Goal: Task Accomplishment & Management: Manage account settings

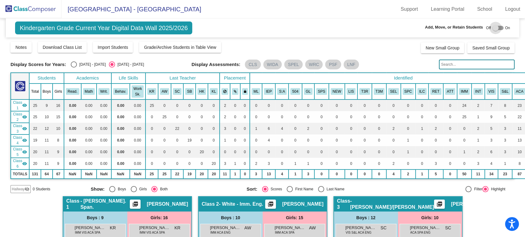
click at [492, 29] on div at bounding box center [495, 28] width 6 height 6
checkbox input "true"
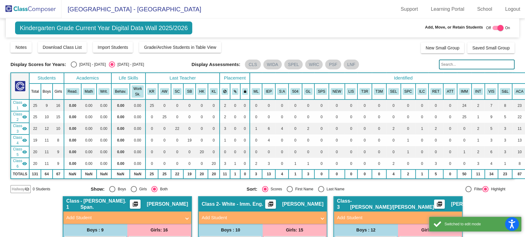
click at [22, 188] on span "Hallway" at bounding box center [18, 190] width 13 height 6
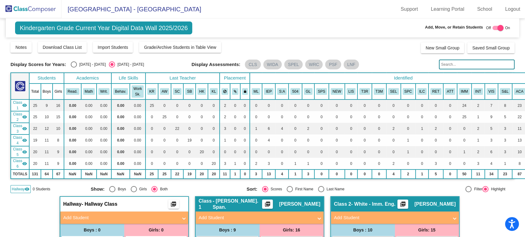
scroll to position [68, 0]
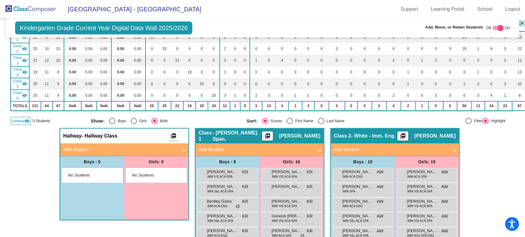
click at [151, 147] on mat-panel-title "Add Student" at bounding box center [120, 149] width 114 height 7
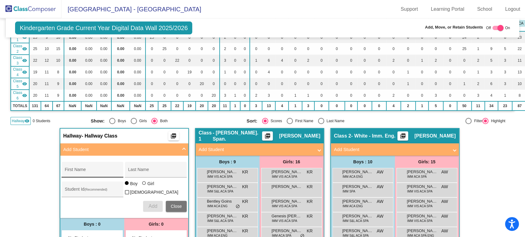
click at [95, 167] on div "First Name" at bounding box center [92, 171] width 55 height 13
type input "Ja'zair"
type input "[PERSON_NAME]"
click at [148, 204] on span "Add" at bounding box center [152, 206] width 9 height 5
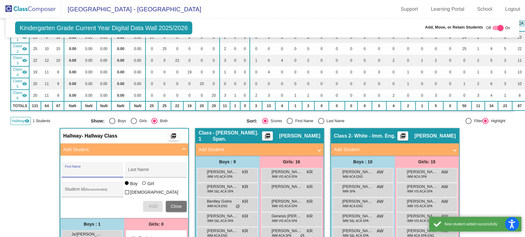
scroll to position [136, 0]
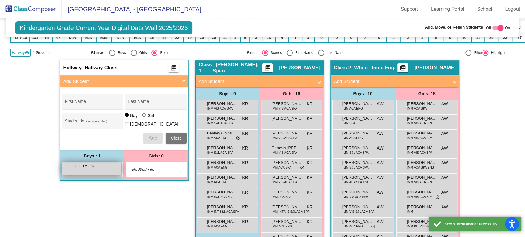
click at [88, 167] on div "Ja'[PERSON_NAME] lock do_not_disturb_alt" at bounding box center [91, 169] width 59 height 13
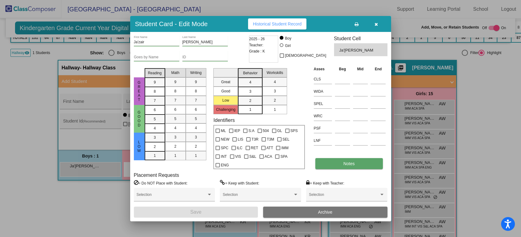
click at [335, 163] on button "Notes" at bounding box center [350, 163] width 68 height 11
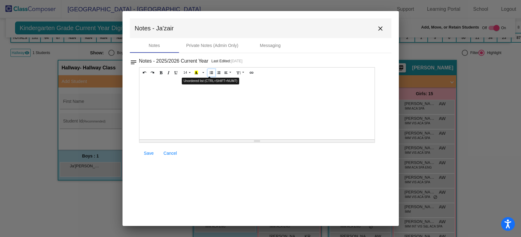
click at [208, 71] on button "Unordered list (CTRL+SHIFT+NUM7)" at bounding box center [212, 72] width 8 height 7
click at [143, 151] on link "Save" at bounding box center [149, 153] width 20 height 11
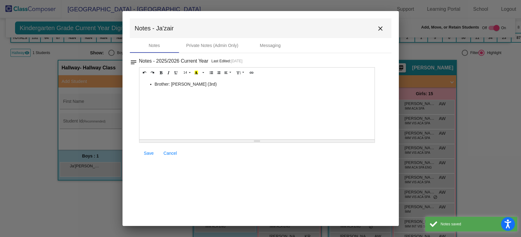
click at [379, 27] on mat-icon "close" at bounding box center [380, 28] width 7 height 7
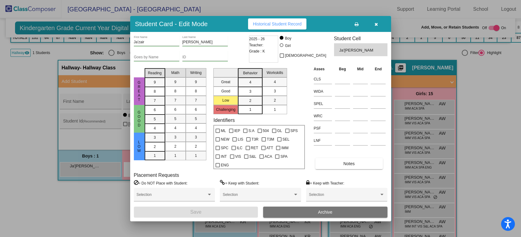
click at [375, 22] on icon "button" at bounding box center [376, 24] width 3 height 4
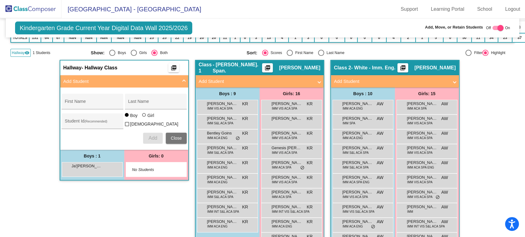
scroll to position [0, 0]
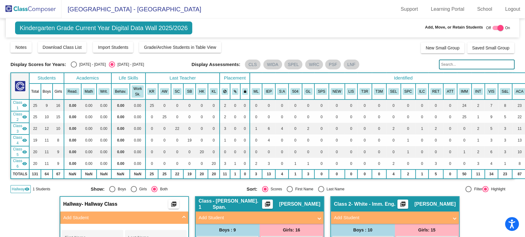
click at [29, 10] on img at bounding box center [30, 9] width 61 height 18
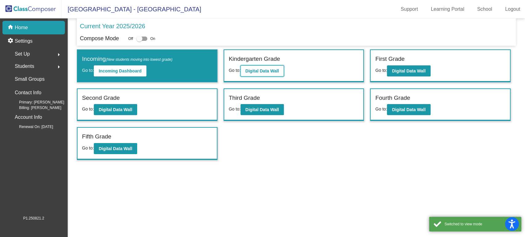
click at [257, 68] on button "Digital Data Wall" at bounding box center [261, 70] width 43 height 11
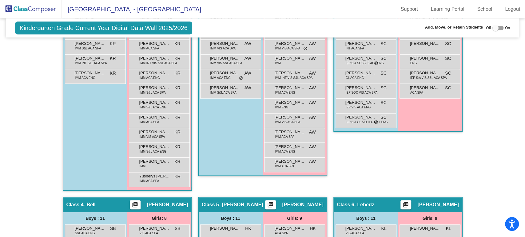
scroll to position [102, 0]
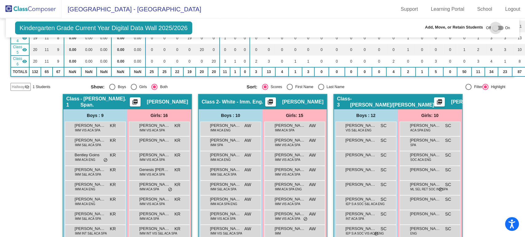
click at [493, 30] on div at bounding box center [495, 28] width 6 height 6
checkbox input "true"
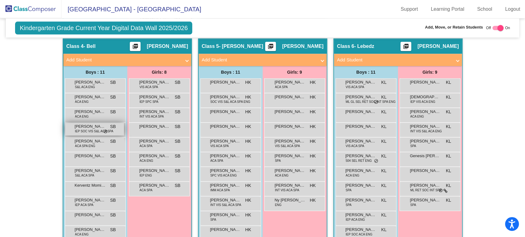
scroll to position [458, 0]
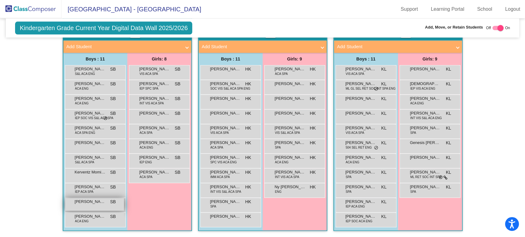
click at [91, 200] on span "[PERSON_NAME]" at bounding box center [90, 202] width 31 height 6
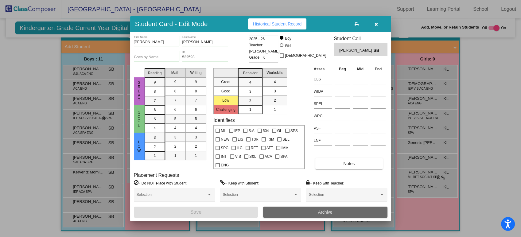
click at [297, 213] on button "Archive" at bounding box center [325, 212] width 124 height 11
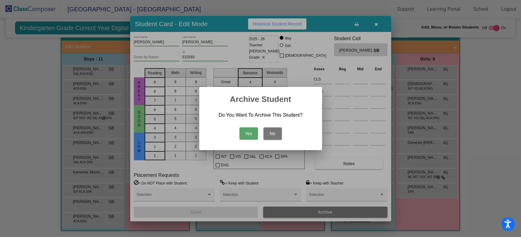
click at [251, 136] on button "Yes" at bounding box center [249, 134] width 18 height 12
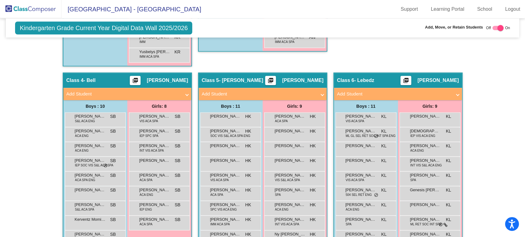
scroll to position [444, 0]
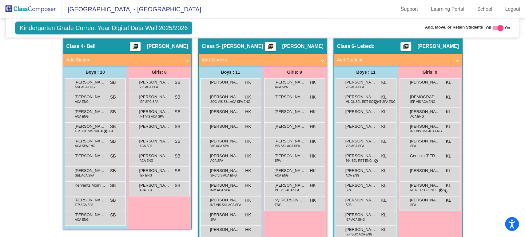
click at [230, 108] on div "[PERSON_NAME] HK lock do_not_disturb_alt" at bounding box center [230, 115] width 61 height 15
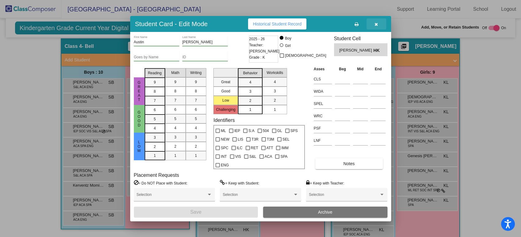
click at [378, 27] on button "button" at bounding box center [377, 23] width 20 height 11
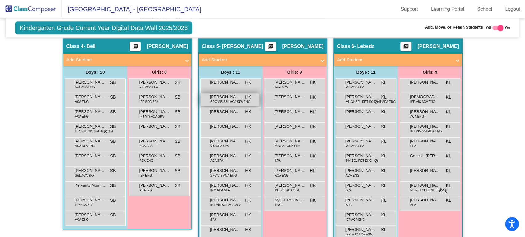
click at [228, 94] on span "[PERSON_NAME]" at bounding box center [225, 97] width 31 height 6
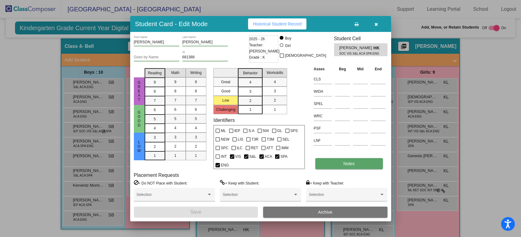
click at [331, 166] on button "Notes" at bounding box center [350, 163] width 68 height 11
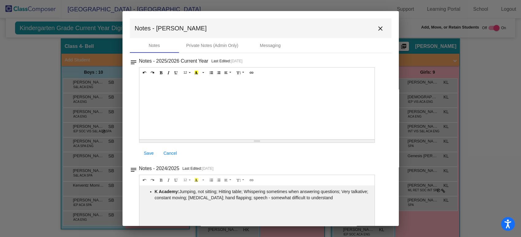
click at [377, 30] on mat-icon "close" at bounding box center [380, 28] width 7 height 7
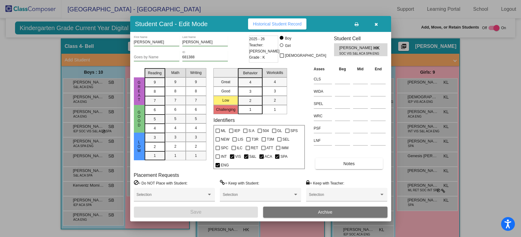
click at [375, 22] on icon "button" at bounding box center [376, 24] width 3 height 4
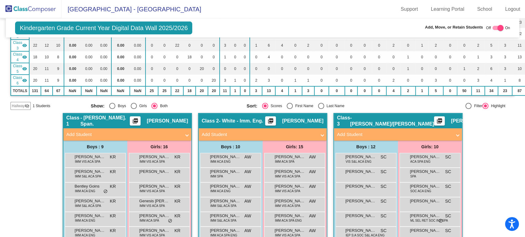
scroll to position [0, 0]
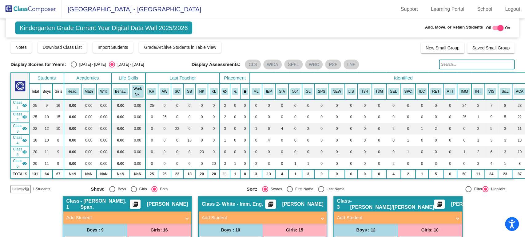
click at [81, 65] on div "[DATE] - [DATE]" at bounding box center [91, 65] width 29 height 6
click at [74, 68] on input "[DATE] - [DATE]" at bounding box center [73, 68] width 0 height 0
radio input "true"
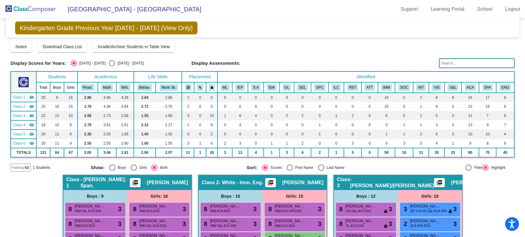
click at [121, 65] on div "[DATE] - [DATE]" at bounding box center [129, 64] width 29 height 6
click at [112, 66] on input "[DATE] - [DATE]" at bounding box center [112, 66] width 0 height 0
radio input "true"
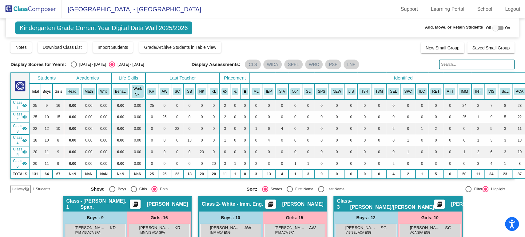
click at [55, 15] on img at bounding box center [30, 9] width 61 height 18
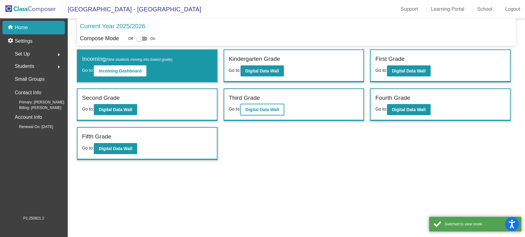
click at [273, 110] on b "Digital Data Wall" at bounding box center [261, 109] width 33 height 5
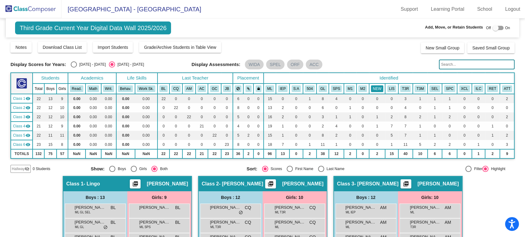
click at [372, 86] on button "NEW" at bounding box center [377, 88] width 12 height 7
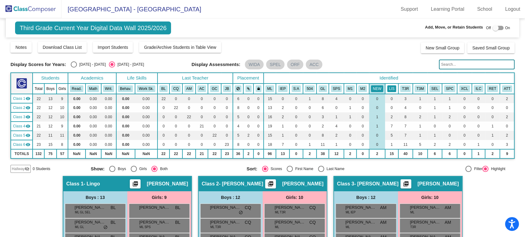
click at [391, 89] on button "LIS" at bounding box center [391, 88] width 9 height 7
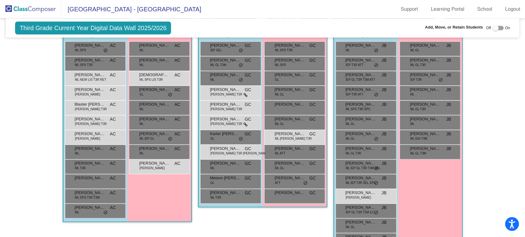
scroll to position [357, 0]
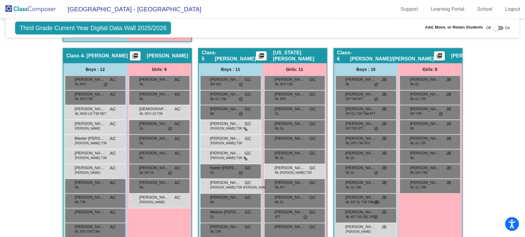
click at [29, 10] on img at bounding box center [30, 9] width 61 height 18
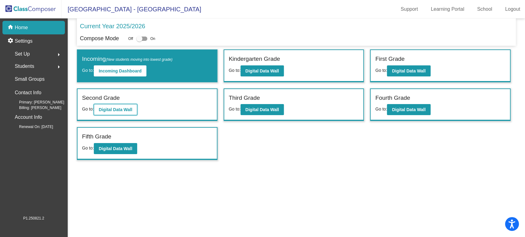
click at [132, 112] on button "Digital Data Wall" at bounding box center [115, 109] width 43 height 11
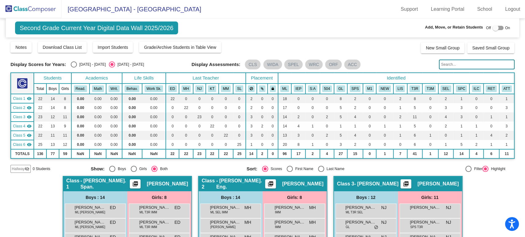
scroll to position [34, 0]
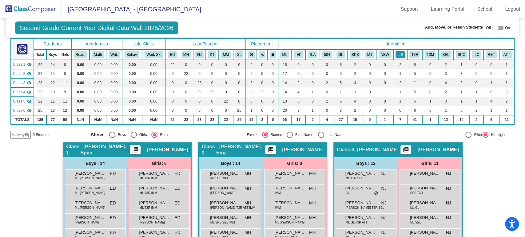
click at [396, 53] on button "LIS" at bounding box center [399, 54] width 9 height 7
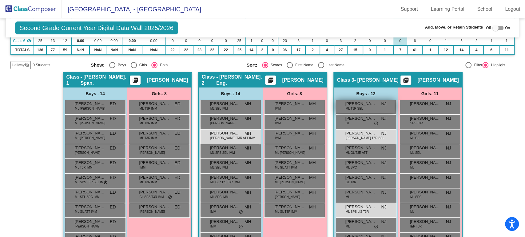
scroll to position [2, 0]
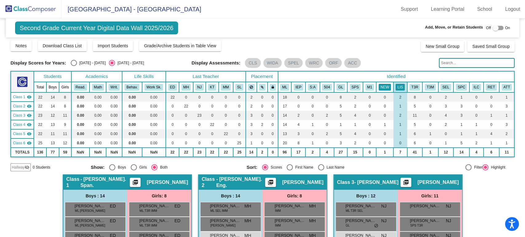
click at [384, 85] on button "NEW" at bounding box center [384, 87] width 12 height 7
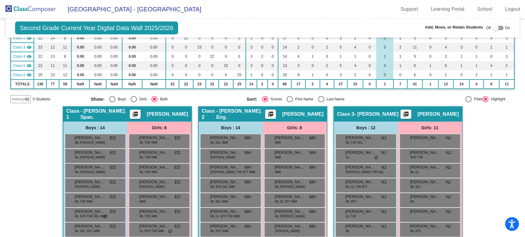
scroll to position [36, 0]
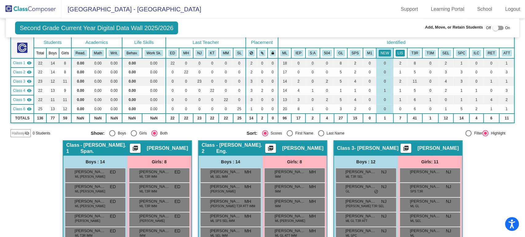
click at [399, 55] on button "LIS" at bounding box center [399, 53] width 9 height 7
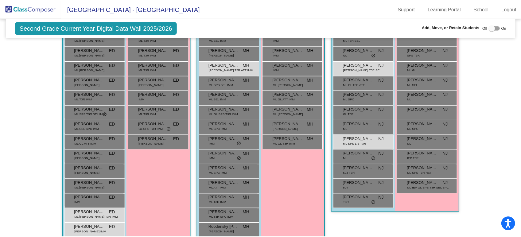
scroll to position [70, 0]
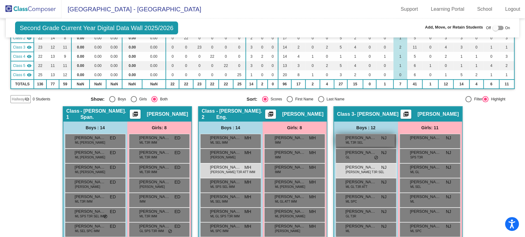
click at [370, 141] on div "[PERSON_NAME] [PERSON_NAME] T3R SEL NJ lock do_not_disturb_alt" at bounding box center [365, 140] width 59 height 13
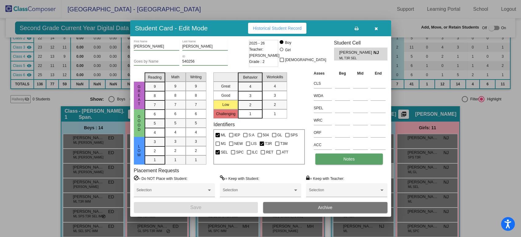
click at [348, 159] on span "Notes" at bounding box center [349, 159] width 11 height 5
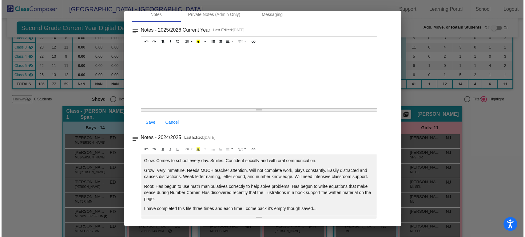
scroll to position [0, 0]
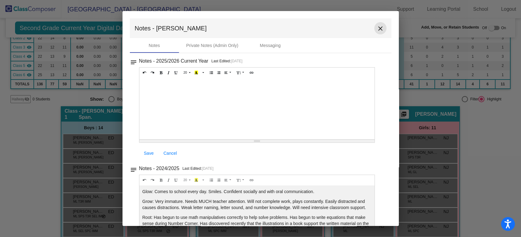
click at [377, 28] on mat-icon "close" at bounding box center [380, 28] width 7 height 7
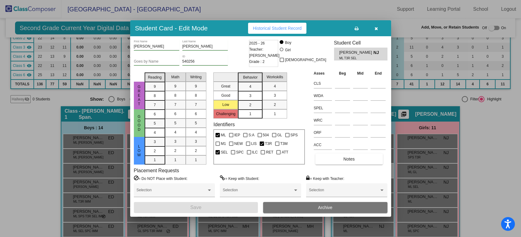
click at [377, 29] on icon "button" at bounding box center [376, 28] width 3 height 4
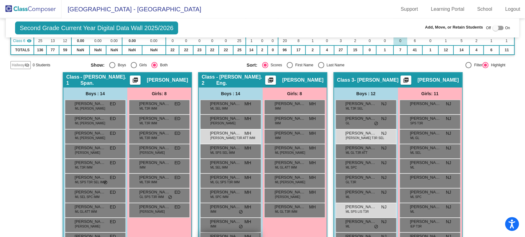
scroll to position [2, 0]
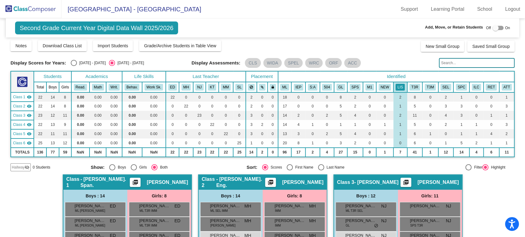
click at [77, 64] on div "[DATE] - [DATE]" at bounding box center [91, 63] width 29 height 6
click at [74, 66] on input "[DATE] - [DATE]" at bounding box center [73, 66] width 0 height 0
radio input "true"
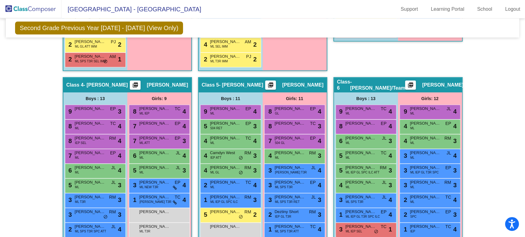
scroll to position [410, 0]
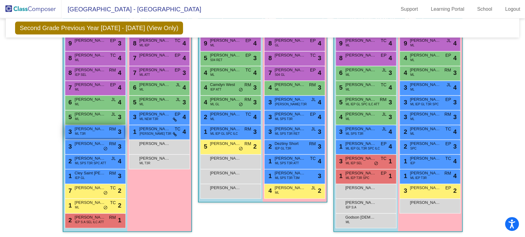
click at [88, 131] on span "[PERSON_NAME]" at bounding box center [90, 129] width 31 height 6
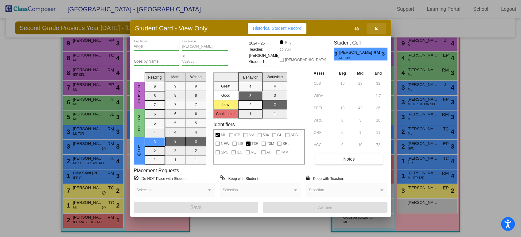
click at [374, 25] on button "button" at bounding box center [377, 28] width 20 height 11
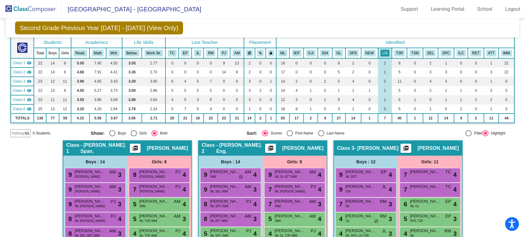
scroll to position [0, 0]
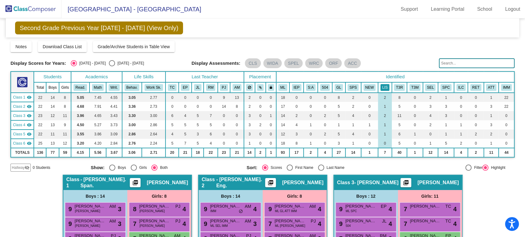
click at [383, 85] on button "LIS" at bounding box center [384, 87] width 9 height 7
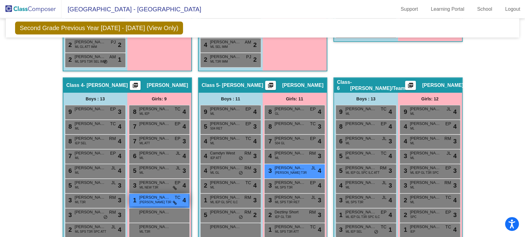
scroll to position [375, 0]
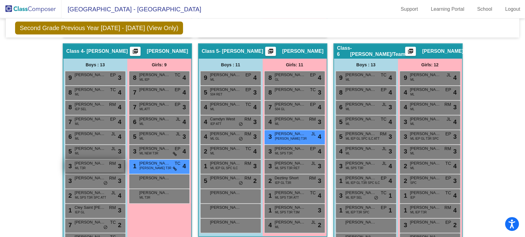
click at [89, 166] on div "3 [PERSON_NAME] T3R RM lock do_not_disturb_alt 3" at bounding box center [94, 166] width 59 height 13
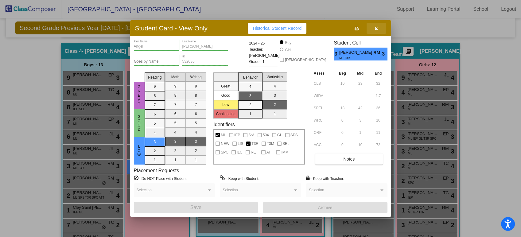
click at [377, 29] on icon "button" at bounding box center [376, 28] width 3 height 4
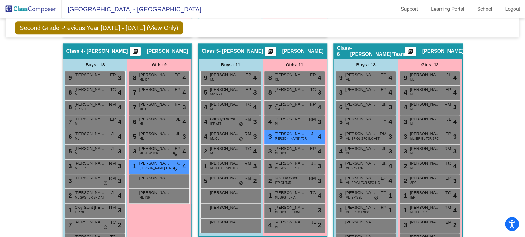
click at [44, 10] on img at bounding box center [30, 9] width 61 height 18
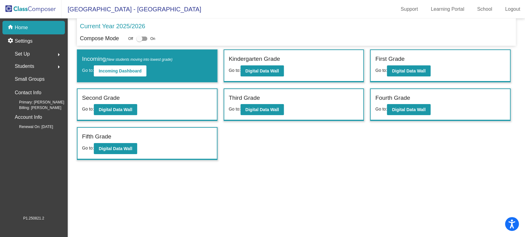
click at [252, 115] on div "Third Grade Go to: Digital Data Wall" at bounding box center [293, 105] width 139 height 32
click at [251, 111] on b "Digital Data Wall" at bounding box center [261, 109] width 33 height 5
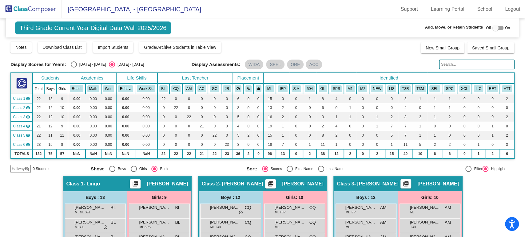
click at [77, 66] on div "[DATE] - [DATE]" at bounding box center [91, 65] width 29 height 6
click at [74, 68] on input "[DATE] - [DATE]" at bounding box center [73, 68] width 0 height 0
radio input "true"
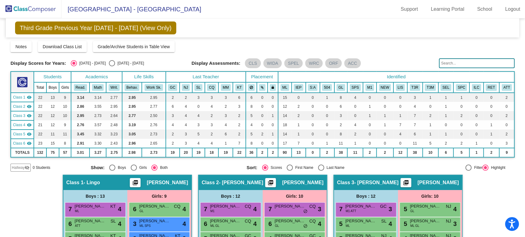
drag, startPoint x: 16, startPoint y: 133, endPoint x: 7, endPoint y: 131, distance: 9.3
click at [7, 131] on mat-sidenav-content "Third Grade Previous Year [DATE] - [DATE] (View Only) Add, Move, or Retain Stud…" at bounding box center [262, 127] width 525 height 219
click at [398, 86] on button "LIS" at bounding box center [399, 87] width 9 height 7
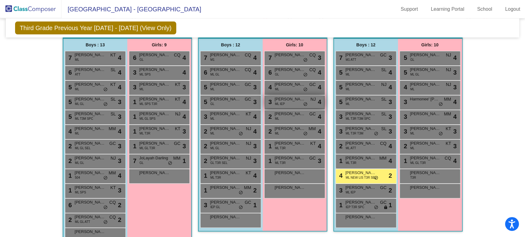
scroll to position [15, 0]
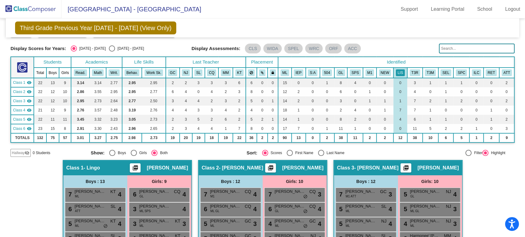
click at [83, 68] on th "Read." at bounding box center [80, 73] width 18 height 10
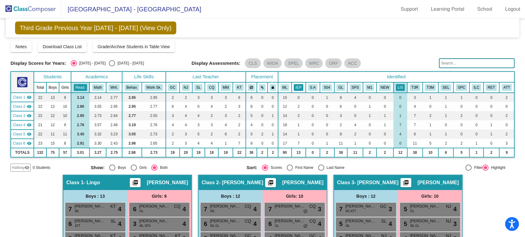
click at [294, 84] on button "IEP" at bounding box center [298, 87] width 10 height 7
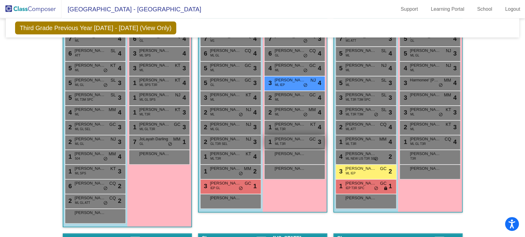
scroll to position [136, 0]
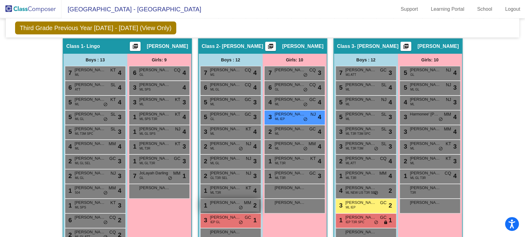
click at [215, 202] on span "[PERSON_NAME]" at bounding box center [225, 203] width 31 height 6
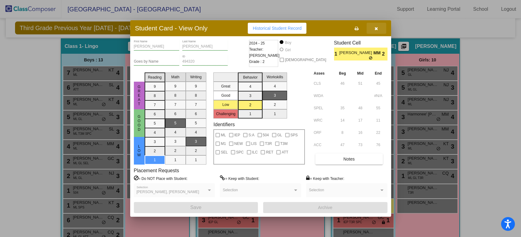
click at [378, 33] on button "button" at bounding box center [377, 28] width 20 height 11
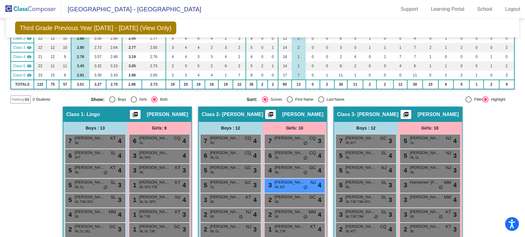
scroll to position [0, 0]
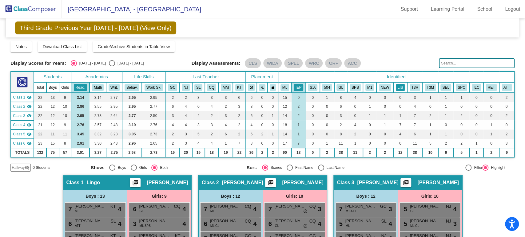
click at [400, 90] on button "LIS" at bounding box center [399, 87] width 9 height 7
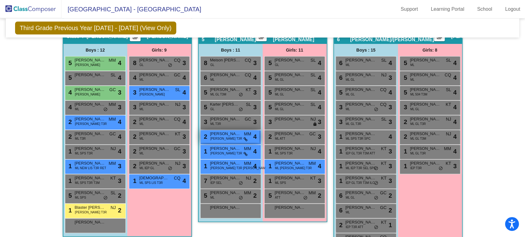
scroll to position [362, 0]
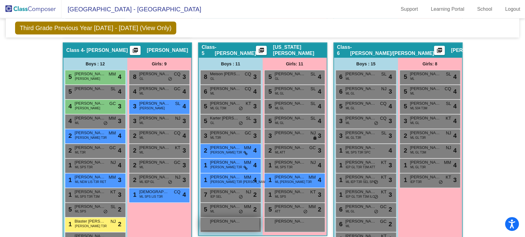
click at [234, 222] on span "[PERSON_NAME]" at bounding box center [225, 221] width 31 height 6
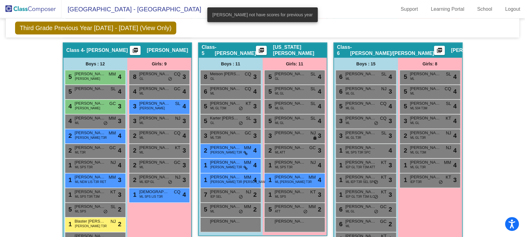
click at [458, 43] on div "Class 6 - [PERSON_NAME]/[PERSON_NAME] picture_as_pdf [PERSON_NAME]" at bounding box center [398, 50] width 128 height 15
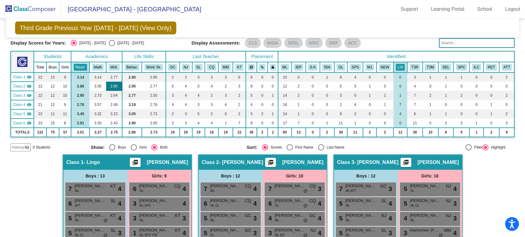
scroll to position [0, 0]
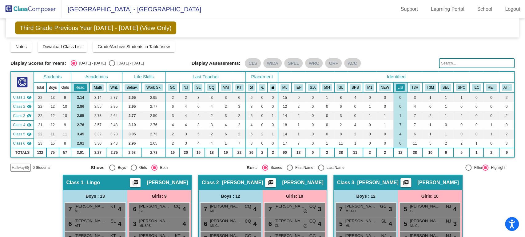
click at [119, 61] on div "[DATE] - [DATE]" at bounding box center [129, 64] width 29 height 6
click at [112, 66] on input "[DATE] - [DATE]" at bounding box center [112, 66] width 0 height 0
radio input "true"
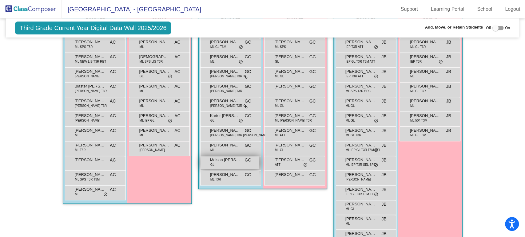
scroll to position [375, 0]
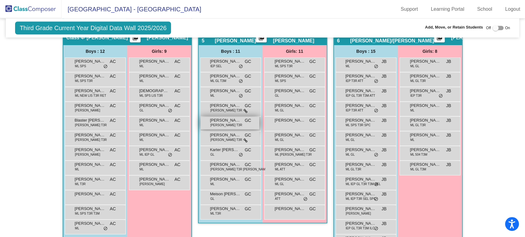
click at [231, 121] on span "[PERSON_NAME]" at bounding box center [225, 120] width 31 height 6
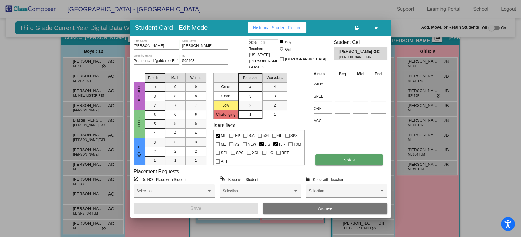
click at [333, 155] on button "Notes" at bounding box center [350, 160] width 68 height 11
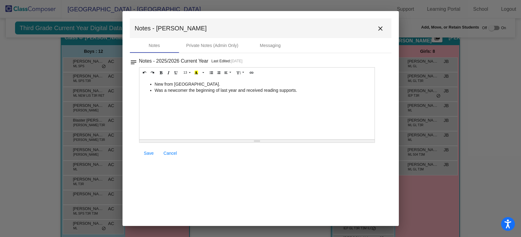
click at [384, 30] on mat-icon "close" at bounding box center [380, 28] width 7 height 7
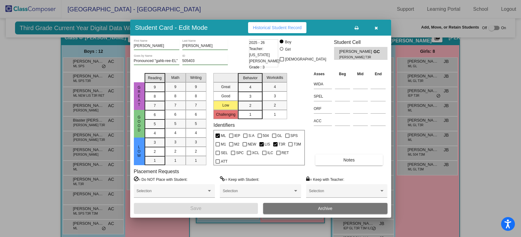
click at [378, 29] on icon "button" at bounding box center [376, 28] width 3 height 4
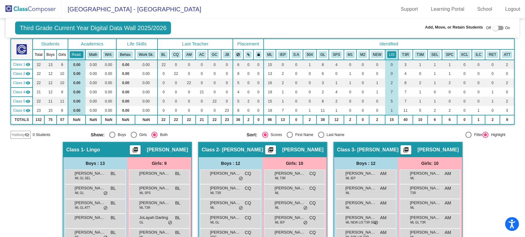
scroll to position [0, 0]
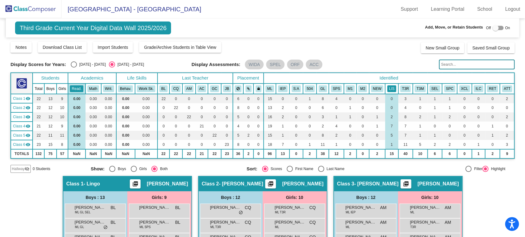
click at [387, 87] on button "LIS" at bounding box center [391, 88] width 9 height 7
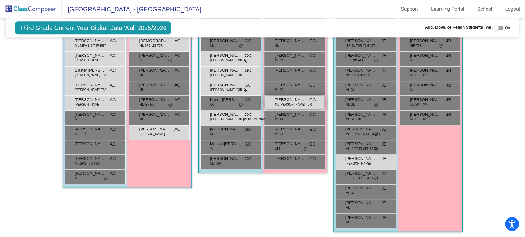
scroll to position [357, 0]
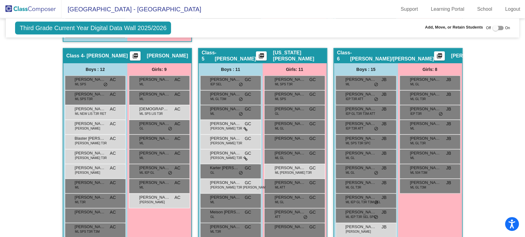
click at [33, 7] on img at bounding box center [30, 9] width 61 height 18
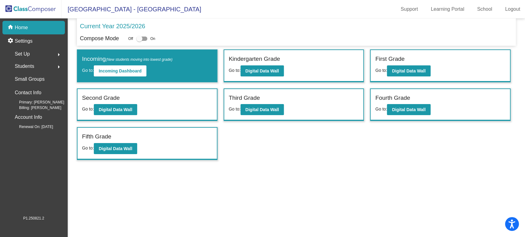
drag, startPoint x: 395, startPoint y: 103, endPoint x: 399, endPoint y: 102, distance: 3.7
click at [399, 102] on div "Fourth Grade" at bounding box center [440, 99] width 130 height 11
click at [404, 109] on b "Digital Data Wall" at bounding box center [407, 109] width 33 height 5
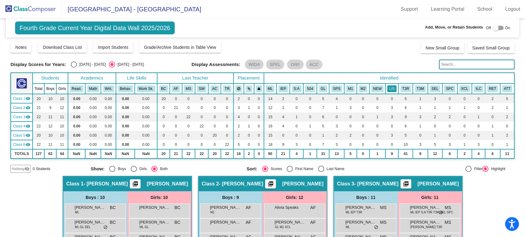
click at [390, 85] on button "LIS" at bounding box center [391, 88] width 9 height 7
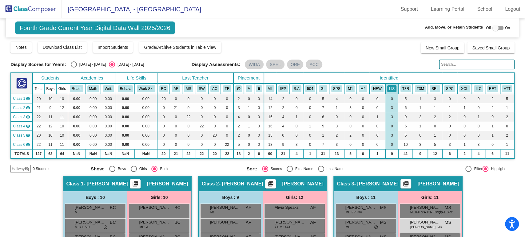
click at [87, 66] on div "[DATE] - [DATE]" at bounding box center [91, 65] width 29 height 6
click at [74, 68] on input "[DATE] - [DATE]" at bounding box center [73, 68] width 0 height 0
radio input "true"
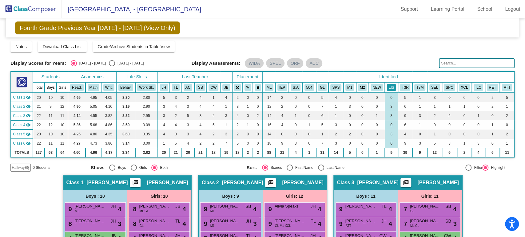
click at [388, 83] on th "LIS" at bounding box center [390, 87] width 13 height 10
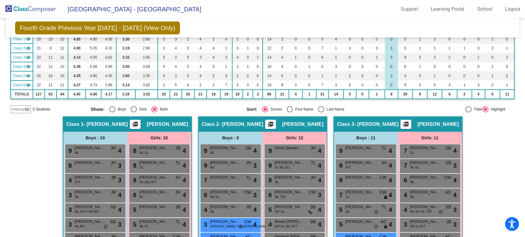
scroll to position [24, 0]
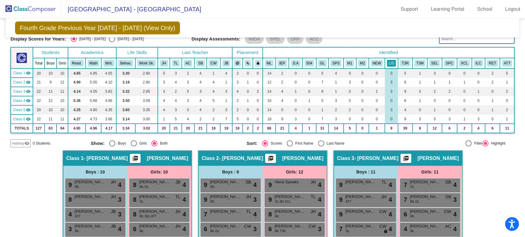
click at [388, 64] on button "LIS" at bounding box center [391, 63] width 9 height 7
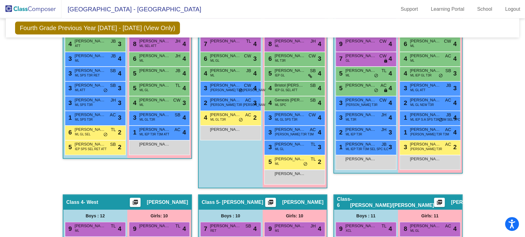
scroll to position [0, 0]
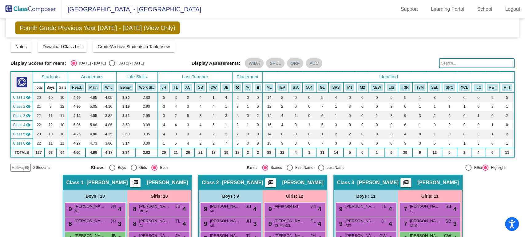
click at [35, 11] on img at bounding box center [30, 9] width 61 height 18
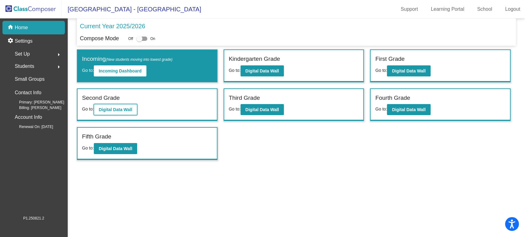
click at [121, 104] on button "Digital Data Wall" at bounding box center [115, 109] width 43 height 11
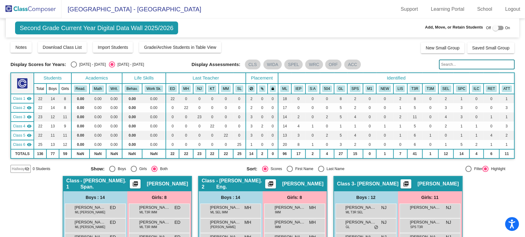
click at [492, 26] on div at bounding box center [495, 28] width 6 height 6
checkbox input "true"
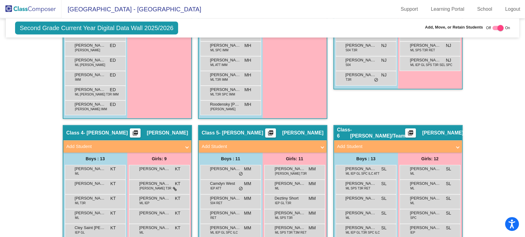
scroll to position [341, 0]
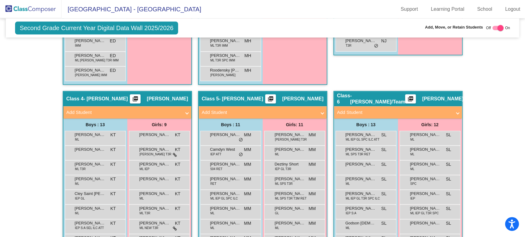
click at [147, 128] on div "Girls: 9" at bounding box center [159, 125] width 64 height 12
click at [154, 135] on span "[PERSON_NAME]" at bounding box center [154, 135] width 31 height 6
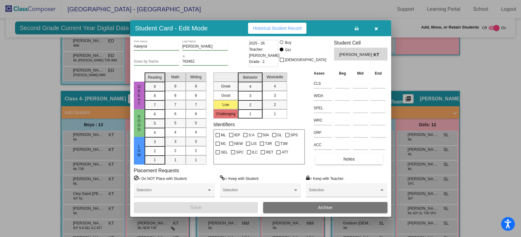
click at [318, 204] on button "Archive" at bounding box center [325, 207] width 124 height 11
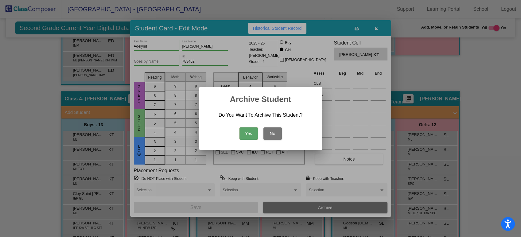
click at [247, 130] on button "Yes" at bounding box center [249, 134] width 18 height 12
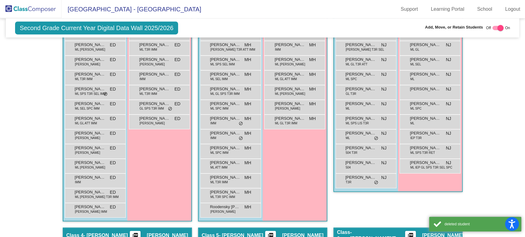
scroll to position [171, 0]
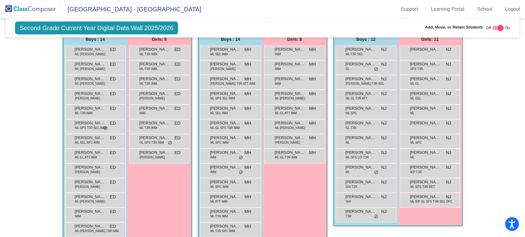
click at [36, 10] on img at bounding box center [30, 9] width 61 height 18
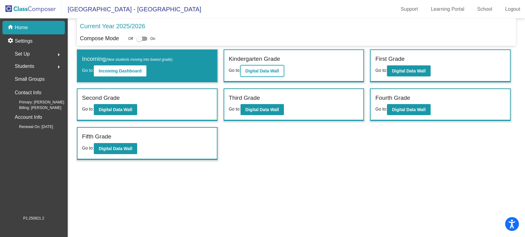
click at [275, 67] on button "Digital Data Wall" at bounding box center [261, 70] width 43 height 11
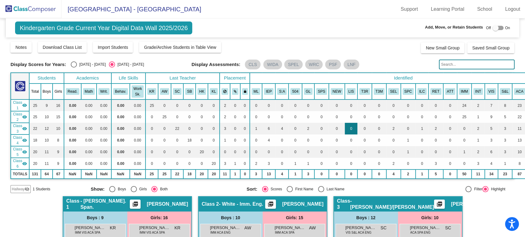
scroll to position [34, 0]
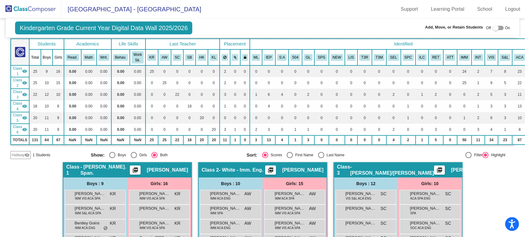
click at [493, 29] on div at bounding box center [495, 28] width 6 height 6
checkbox input "true"
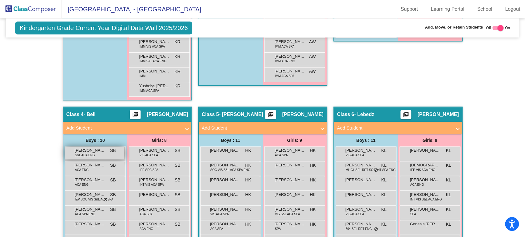
scroll to position [458, 0]
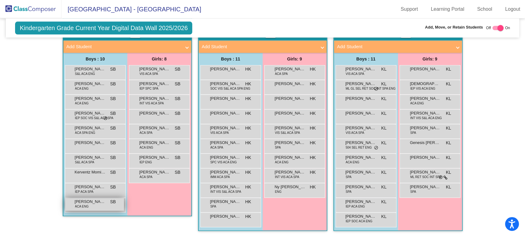
click at [92, 206] on div "[PERSON_NAME] ACA ENG SB lock do_not_disturb_alt" at bounding box center [94, 204] width 59 height 13
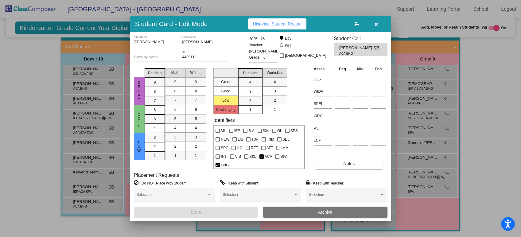
click at [303, 209] on button "Archive" at bounding box center [325, 212] width 124 height 11
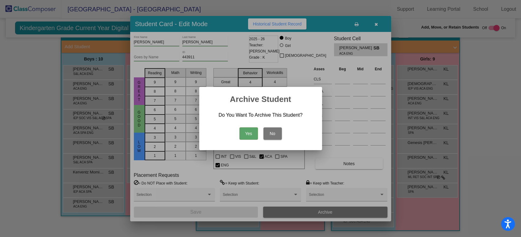
click at [251, 132] on button "Yes" at bounding box center [249, 134] width 18 height 12
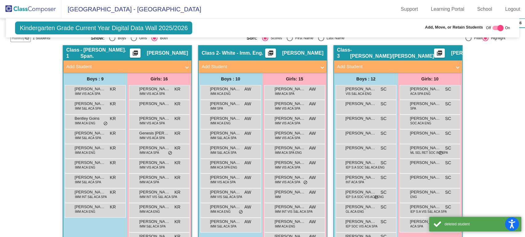
scroll to position [0, 0]
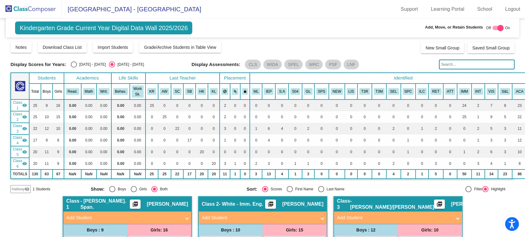
click at [24, 9] on img at bounding box center [30, 9] width 61 height 18
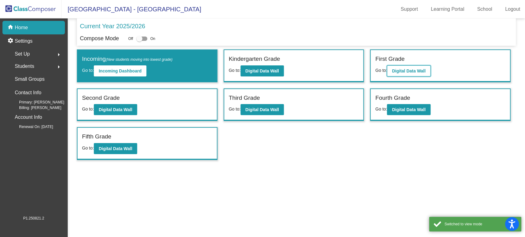
click at [401, 65] on button "Digital Data Wall" at bounding box center [408, 70] width 43 height 11
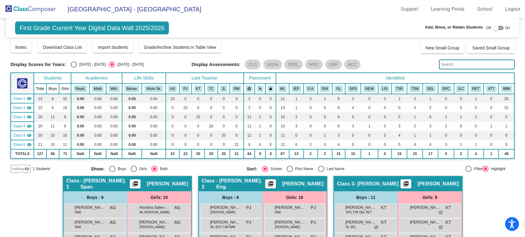
click at [492, 26] on div at bounding box center [495, 28] width 6 height 6
checkbox input "true"
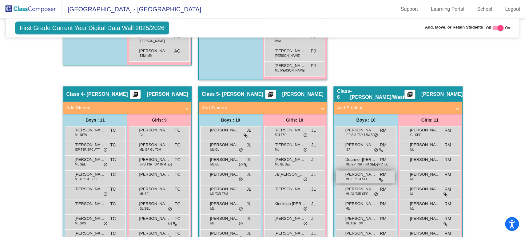
scroll to position [410, 0]
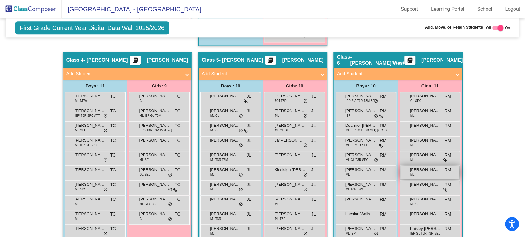
click at [412, 170] on span "[PERSON_NAME]" at bounding box center [425, 170] width 31 height 6
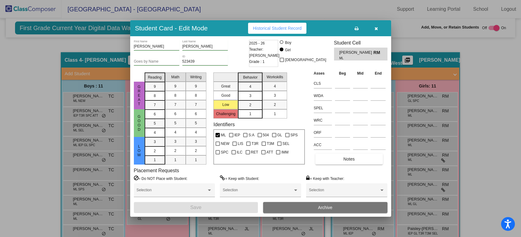
click at [304, 209] on button "Archive" at bounding box center [325, 207] width 124 height 11
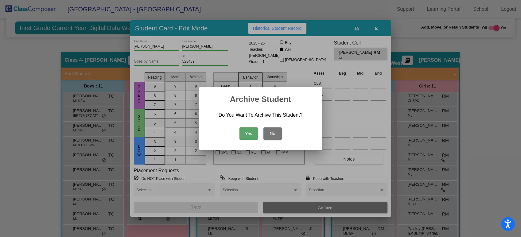
click at [253, 133] on button "Yes" at bounding box center [249, 134] width 18 height 12
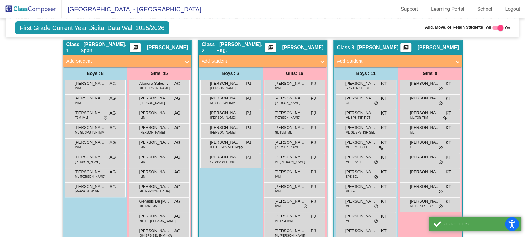
scroll to position [0, 0]
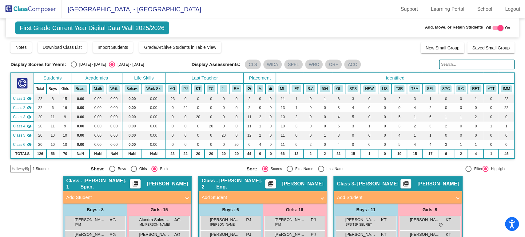
click at [24, 11] on img at bounding box center [30, 9] width 61 height 18
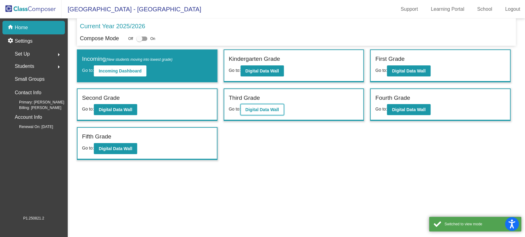
click at [261, 114] on button "Digital Data Wall" at bounding box center [261, 109] width 43 height 11
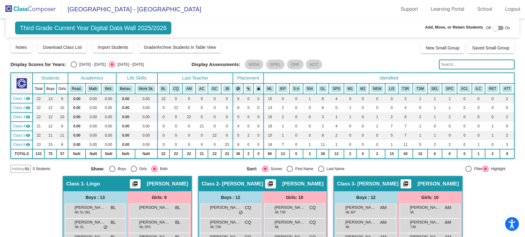
click at [494, 28] on div at bounding box center [495, 28] width 6 height 6
checkbox input "true"
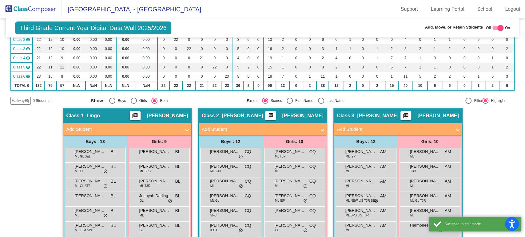
scroll to position [102, 0]
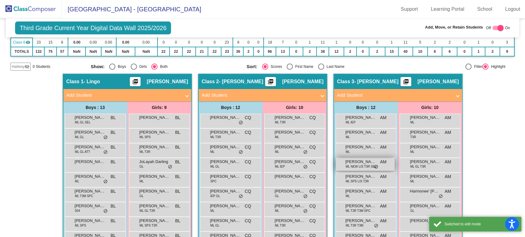
click at [367, 170] on div "[PERSON_NAME] [PERSON_NAME] NEW LIS T3R SEL AM lock do_not_disturb_alt" at bounding box center [365, 164] width 59 height 13
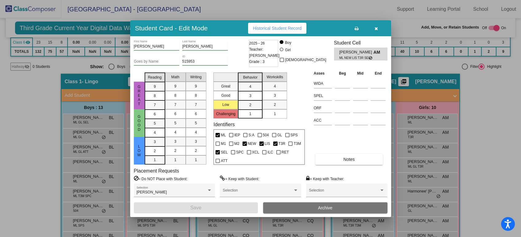
click at [321, 208] on span "Archive" at bounding box center [325, 208] width 14 height 5
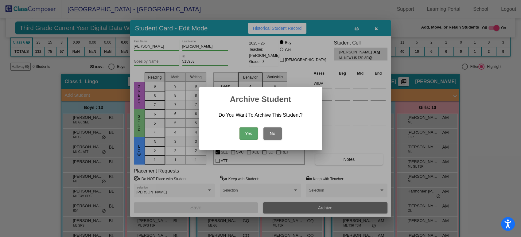
click at [251, 134] on button "Yes" at bounding box center [249, 134] width 18 height 12
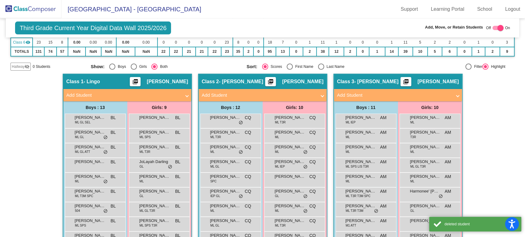
scroll to position [0, 0]
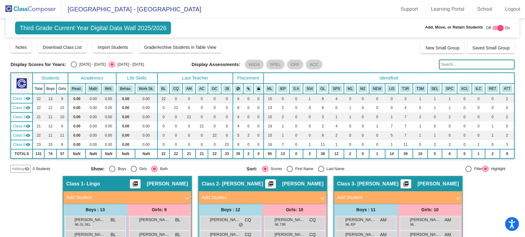
click at [30, 10] on img at bounding box center [30, 9] width 61 height 18
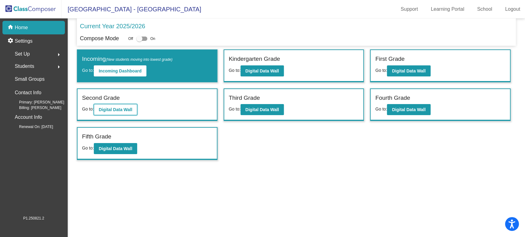
click at [96, 109] on button "Digital Data Wall" at bounding box center [115, 109] width 43 height 11
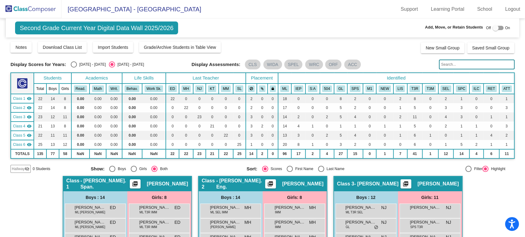
click at [494, 29] on div at bounding box center [495, 28] width 6 height 6
checkbox input "true"
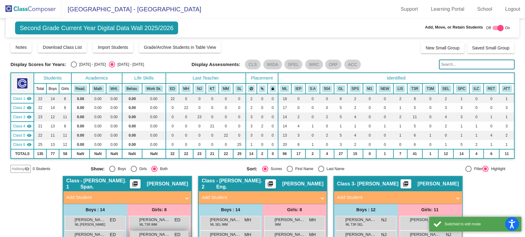
scroll to position [68, 0]
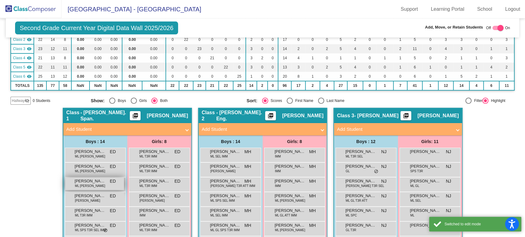
click at [95, 184] on div "[PERSON_NAME] [PERSON_NAME] [PERSON_NAME] ED lock do_not_disturb_alt" at bounding box center [94, 184] width 59 height 13
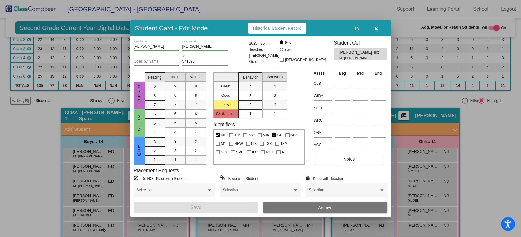
click at [309, 209] on button "Archive" at bounding box center [325, 207] width 124 height 11
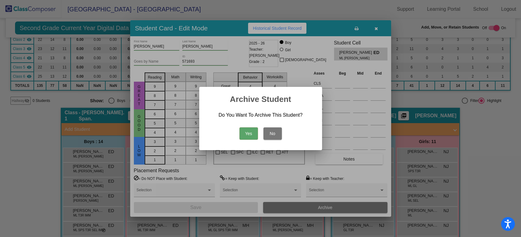
click at [248, 134] on button "Yes" at bounding box center [249, 134] width 18 height 12
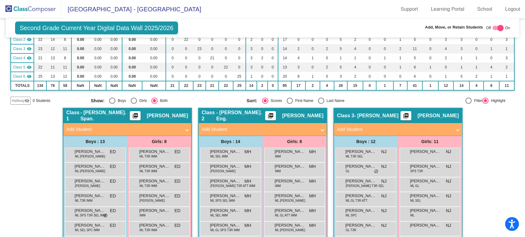
scroll to position [34, 0]
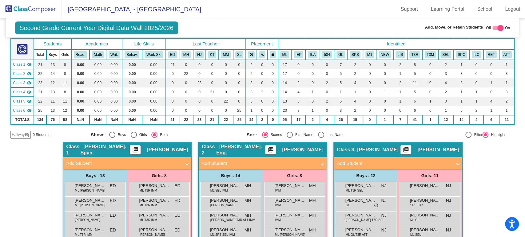
click at [44, 9] on img at bounding box center [30, 9] width 61 height 18
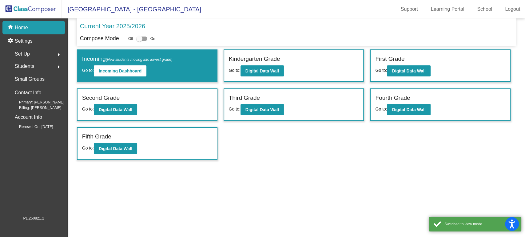
click at [31, 66] on span "Students" at bounding box center [24, 66] width 19 height 9
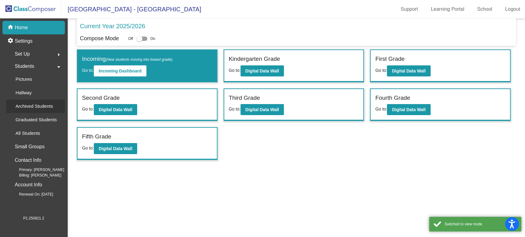
click at [43, 107] on p "Archived Students" at bounding box center [33, 106] width 37 height 7
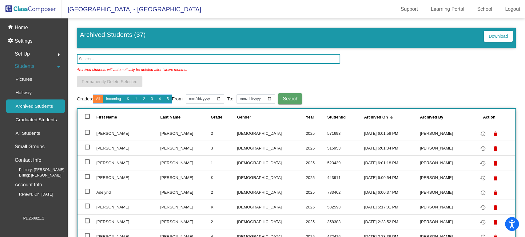
click at [225, 55] on input "text" at bounding box center [208, 59] width 263 height 10
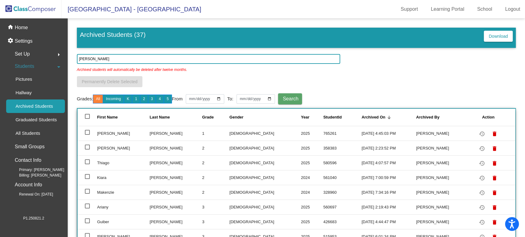
type input "[PERSON_NAME]"
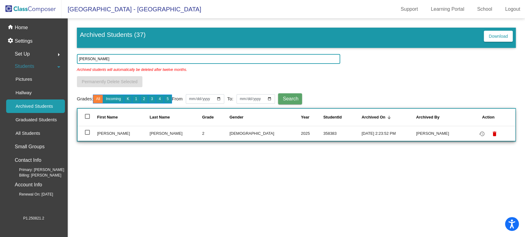
click at [98, 59] on input "[PERSON_NAME]" at bounding box center [208, 59] width 263 height 10
type input "4"
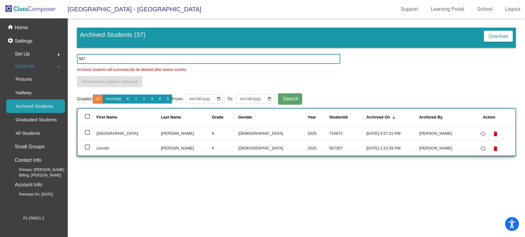
click at [98, 59] on input "567" at bounding box center [208, 59] width 263 height 10
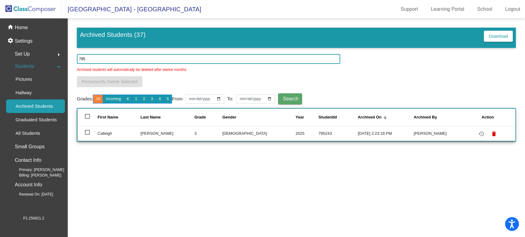
type input "795"
